Goal: Book appointment/travel/reservation

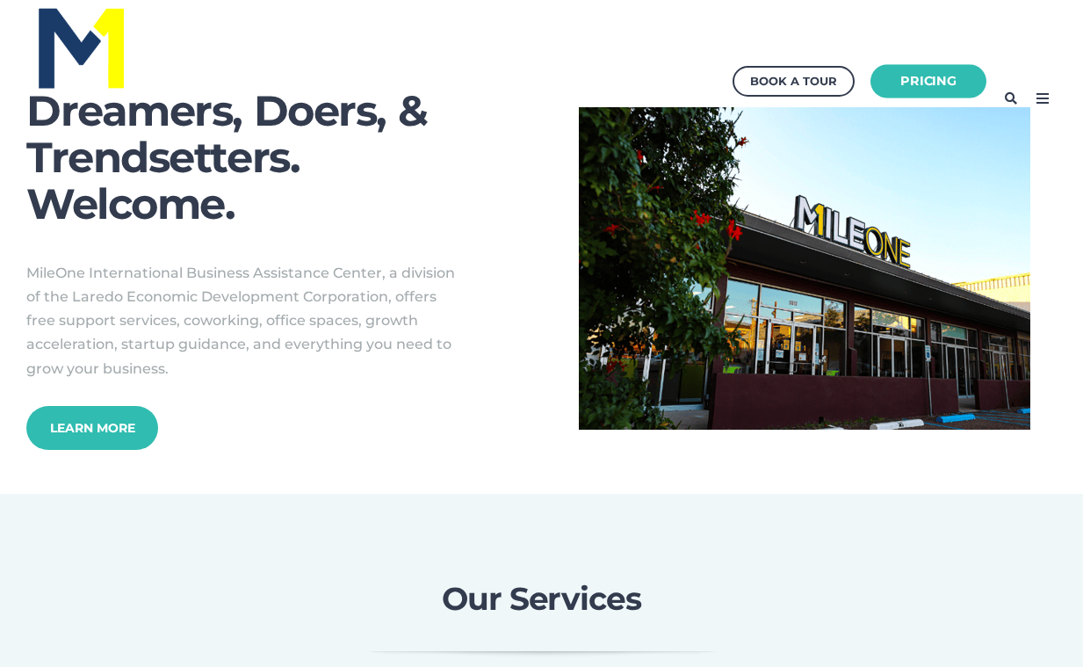
click at [936, 83] on link "Pricing" at bounding box center [928, 81] width 116 height 34
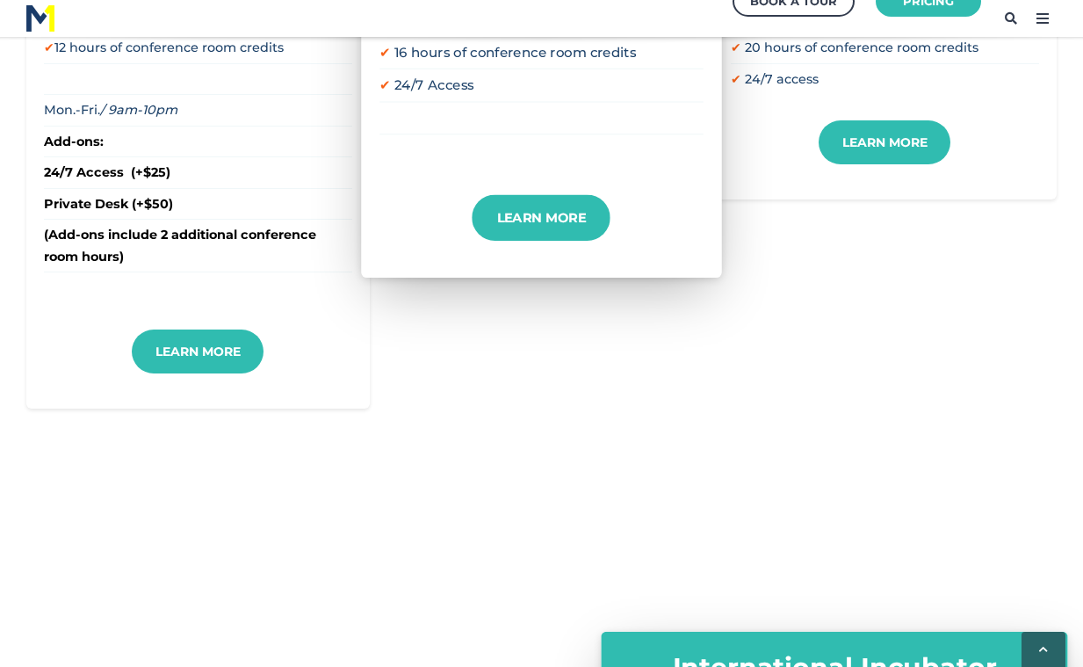
scroll to position [886, 0]
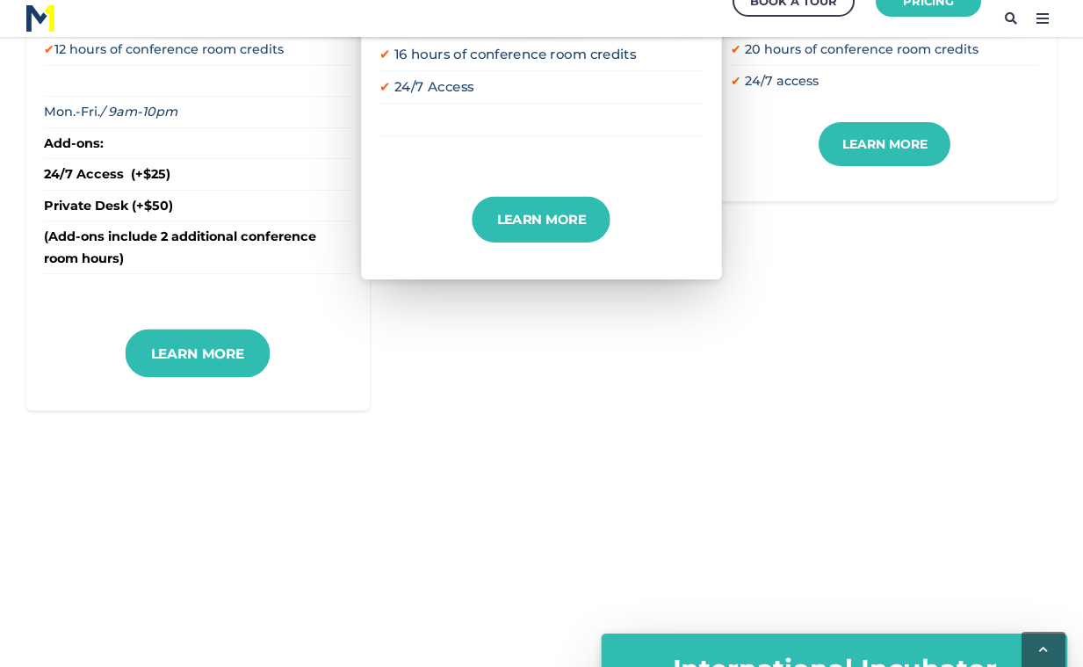
click at [191, 335] on link "Learn More" at bounding box center [198, 352] width 145 height 48
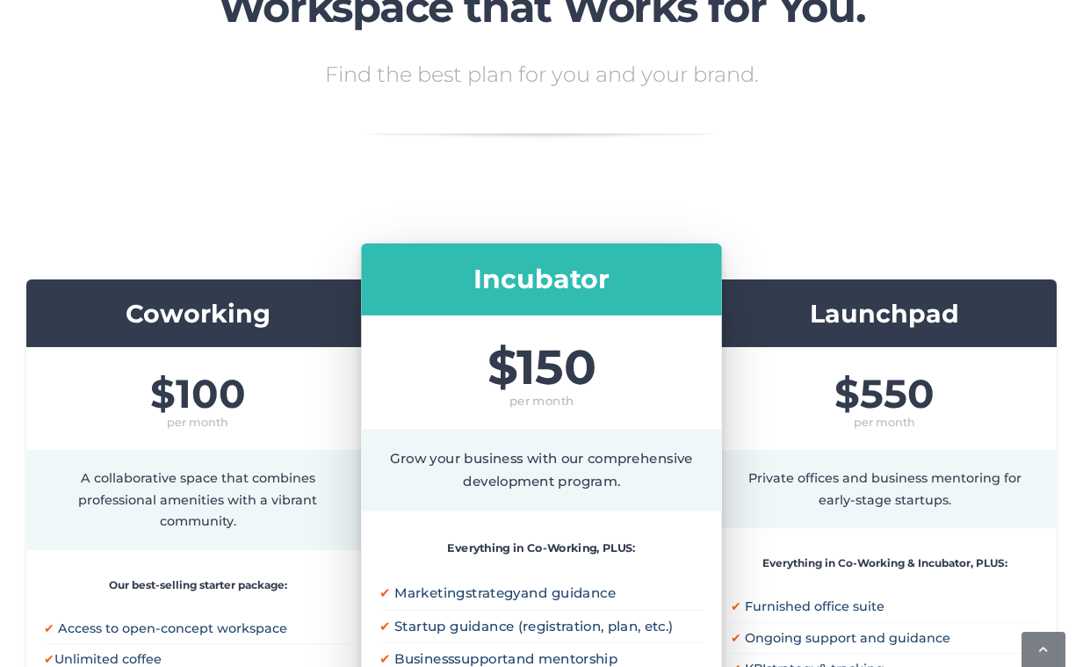
scroll to position [0, 0]
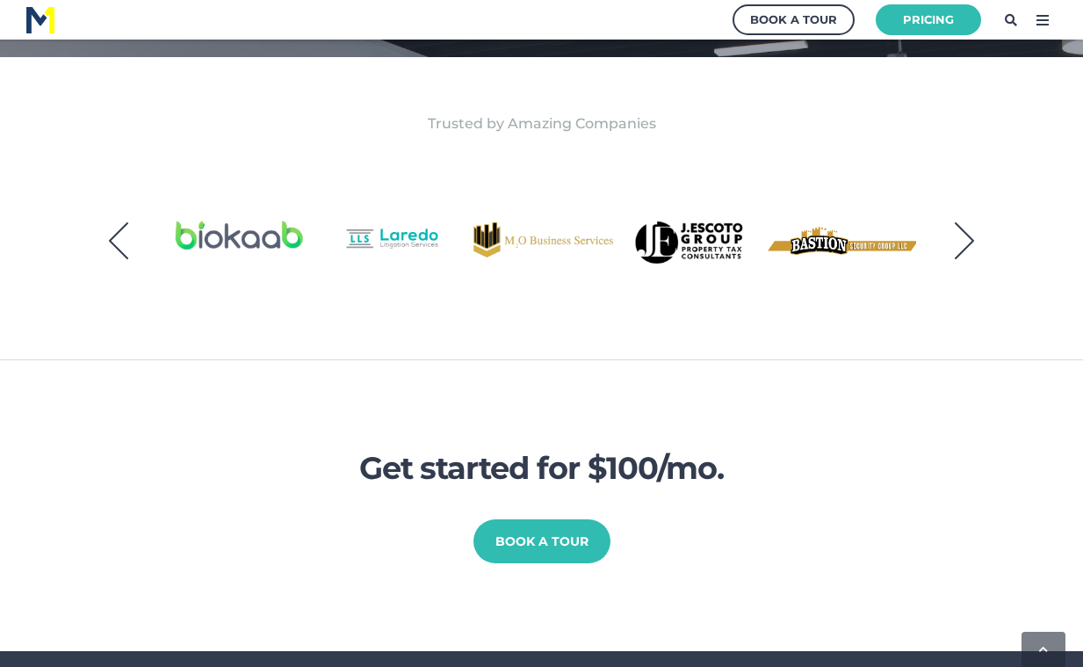
scroll to position [755, 0]
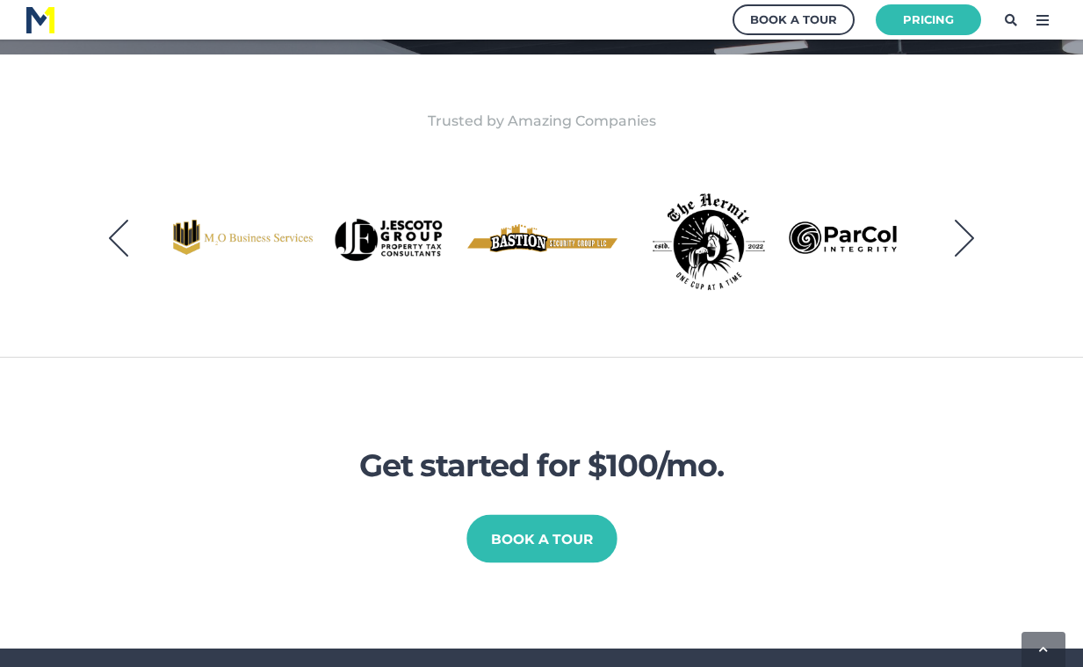
click at [553, 515] on link "Book a Tour" at bounding box center [541, 539] width 151 height 48
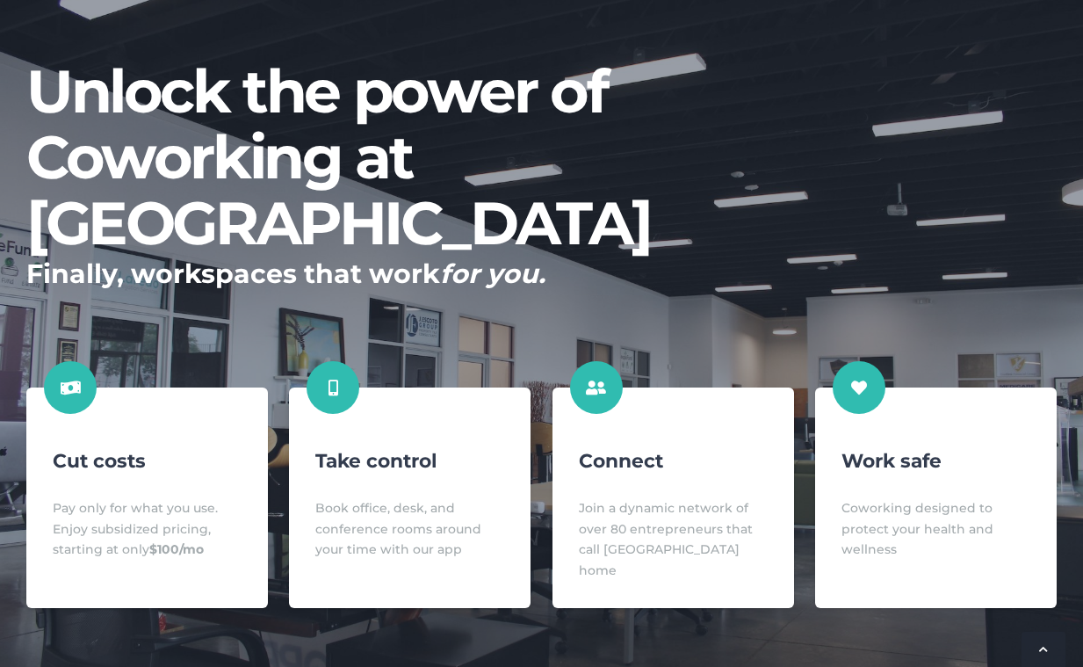
scroll to position [0, 0]
